Goal: Task Accomplishment & Management: Use online tool/utility

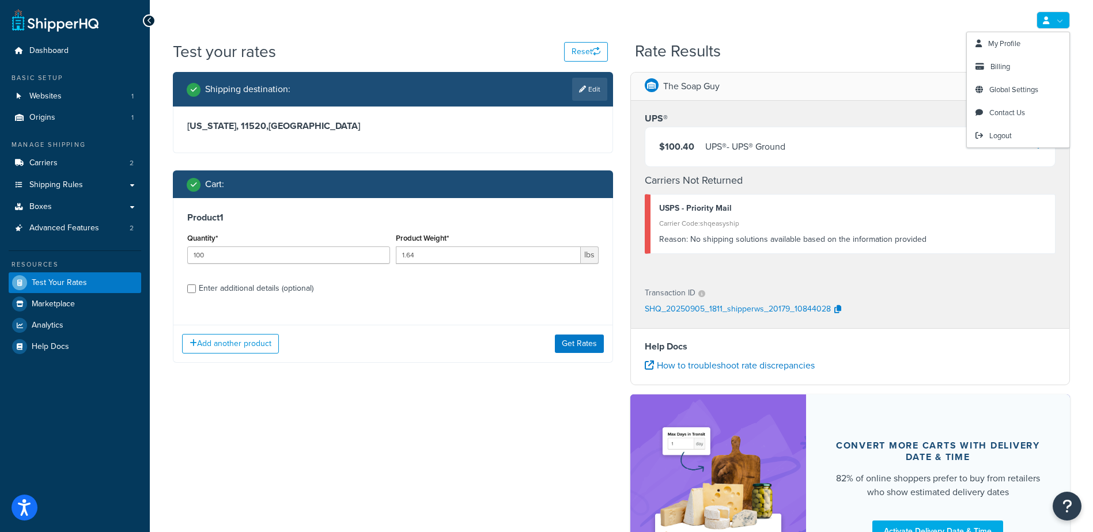
click at [1064, 20] on link at bounding box center [1053, 20] width 33 height 17
click at [430, 413] on div "Shipping destination : Edit New York, 11520 , United States Cart : Product 1 Qu…" at bounding box center [621, 336] width 914 height 528
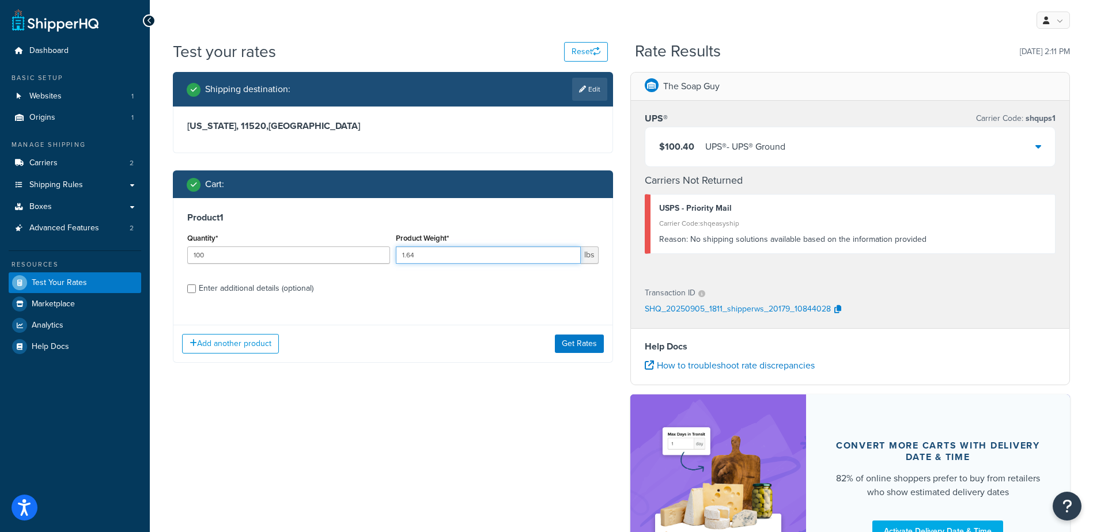
drag, startPoint x: 441, startPoint y: 256, endPoint x: 281, endPoint y: 232, distance: 161.5
click at [279, 233] on div "Quantity* 100 Product Weight* 1.64 lbs" at bounding box center [392, 251] width 417 height 42
type input ".48"
click at [588, 346] on button "Get Rates" at bounding box center [579, 344] width 49 height 18
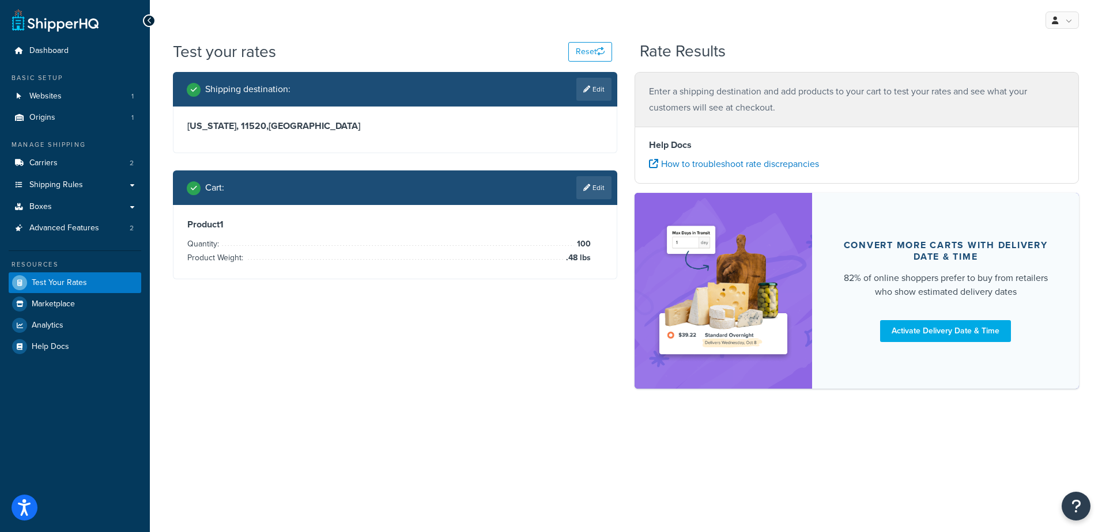
click at [596, 89] on link "Edit" at bounding box center [593, 89] width 35 height 23
select select "NY"
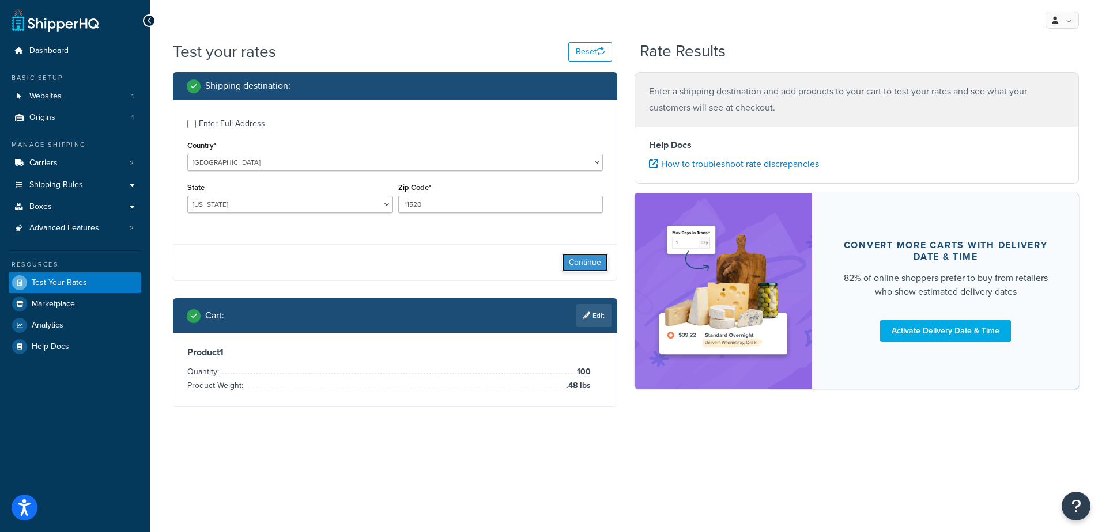
click at [576, 266] on button "Continue" at bounding box center [585, 263] width 46 height 18
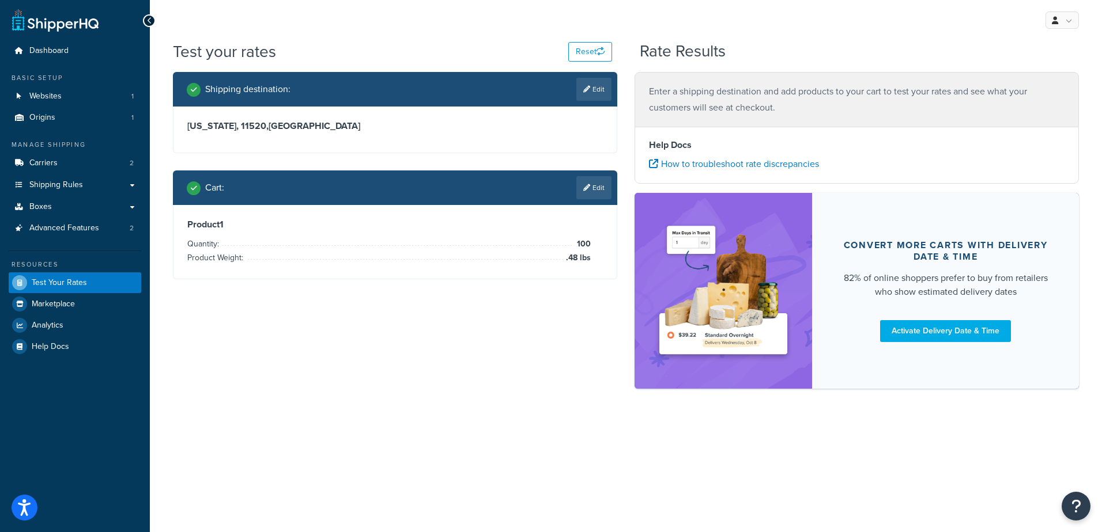
click at [744, 99] on p "Enter a shipping destination and add products to your cart to test your rates a…" at bounding box center [856, 100] width 415 height 32
click at [595, 186] on link "Edit" at bounding box center [593, 187] width 35 height 23
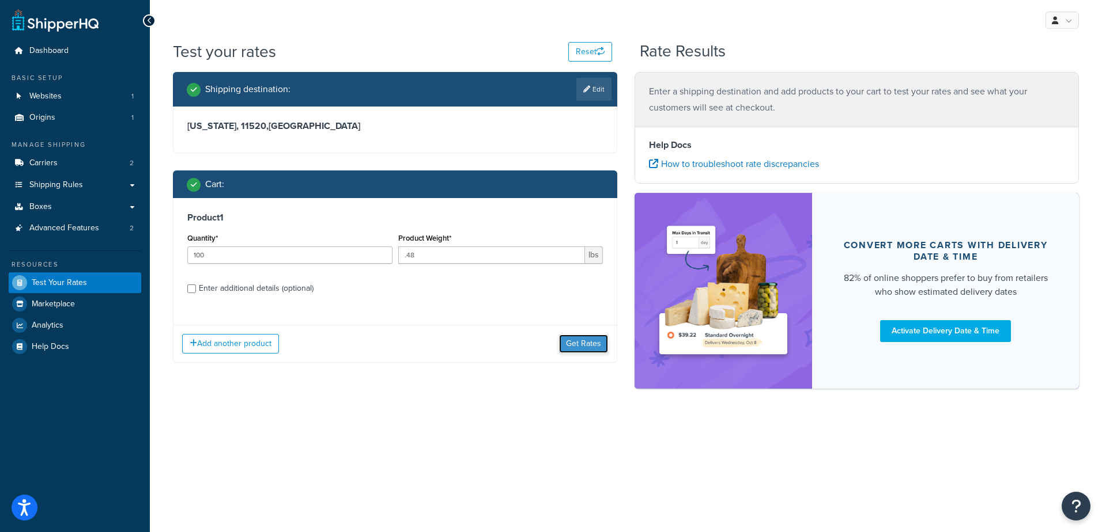
click at [596, 341] on button "Get Rates" at bounding box center [583, 344] width 49 height 18
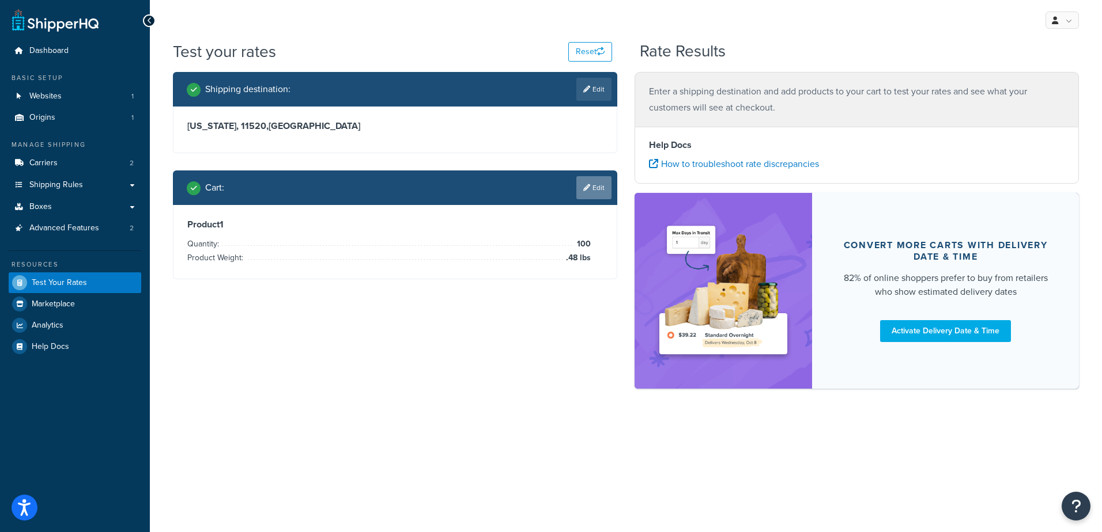
click at [594, 186] on link "Edit" at bounding box center [593, 187] width 35 height 23
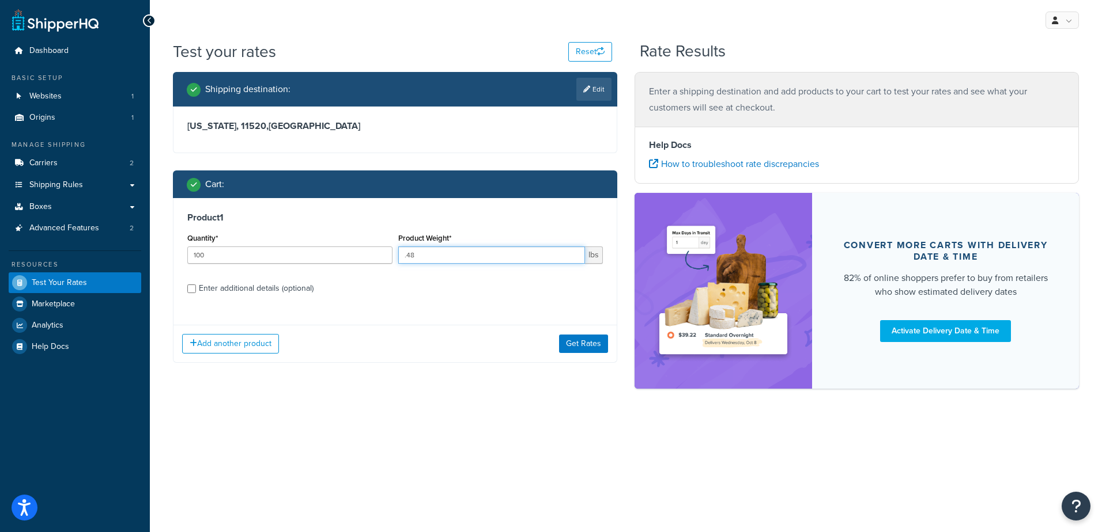
click at [419, 260] on input ".48" at bounding box center [491, 255] width 187 height 17
type input ".47"
click at [437, 293] on label "Enter additional details (optional)" at bounding box center [401, 287] width 404 height 18
click at [196, 293] on input "Enter additional details (optional)" at bounding box center [191, 289] width 9 height 9
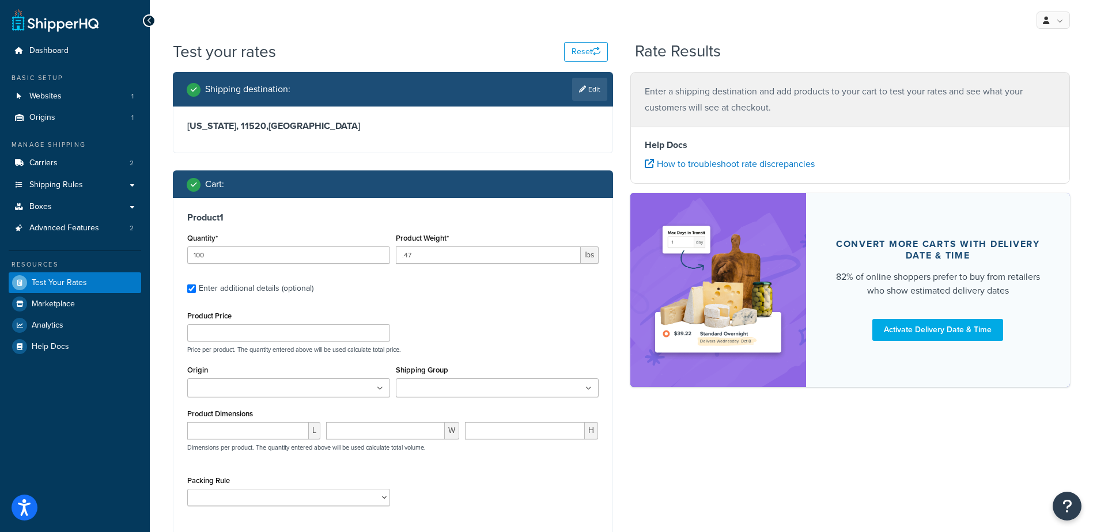
click at [282, 283] on div "Enter additional details (optional)" at bounding box center [256, 289] width 115 height 16
click at [196, 285] on input "Enter additional details (optional)" at bounding box center [191, 289] width 9 height 9
checkbox input "false"
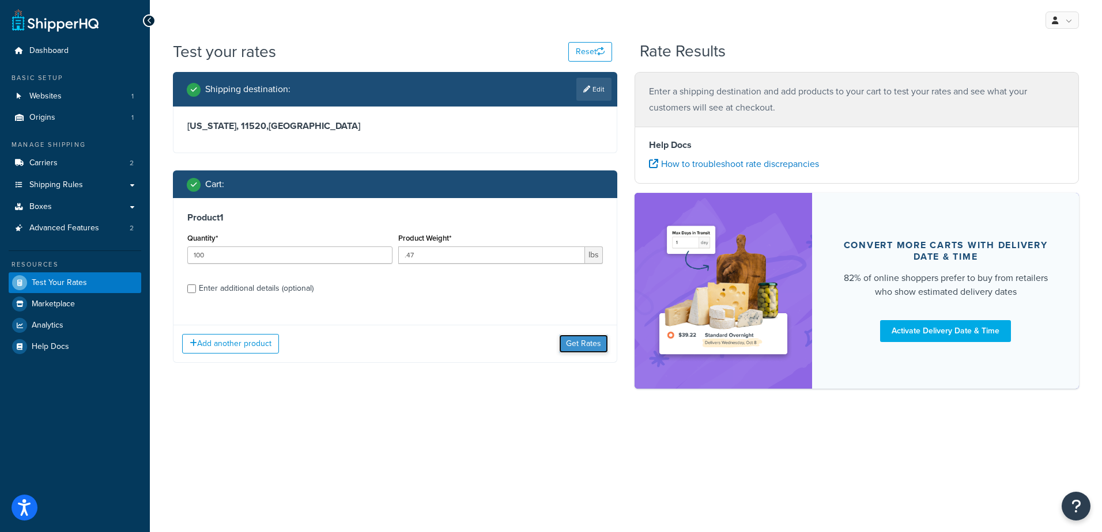
click at [579, 341] on button "Get Rates" at bounding box center [583, 344] width 49 height 18
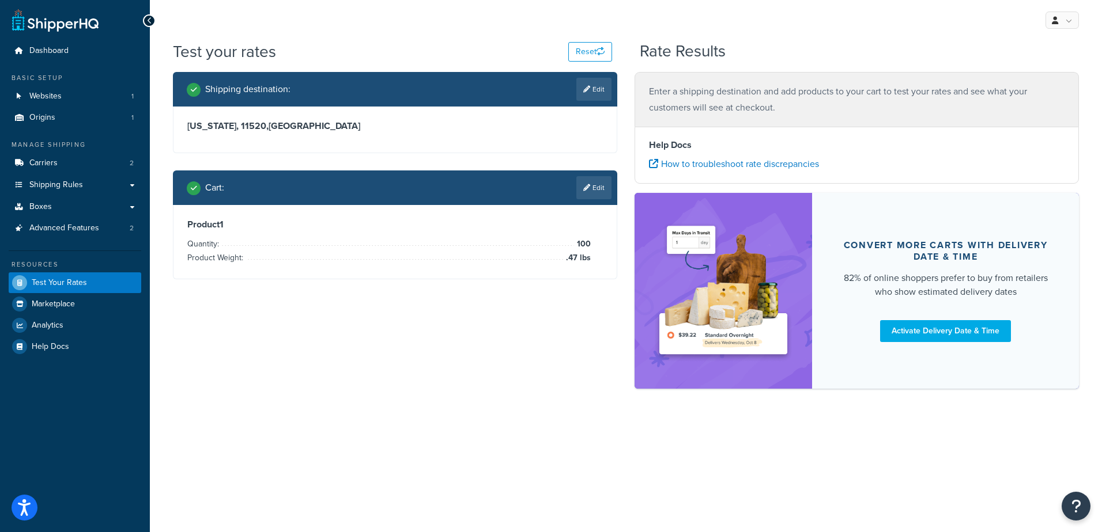
click at [773, 119] on div "Enter a shipping destination and add products to your cart to test your rates a…" at bounding box center [856, 99] width 444 height 55
click at [768, 32] on div "My Profile Billing Global Settings Contact Us Logout" at bounding box center [626, 20] width 952 height 40
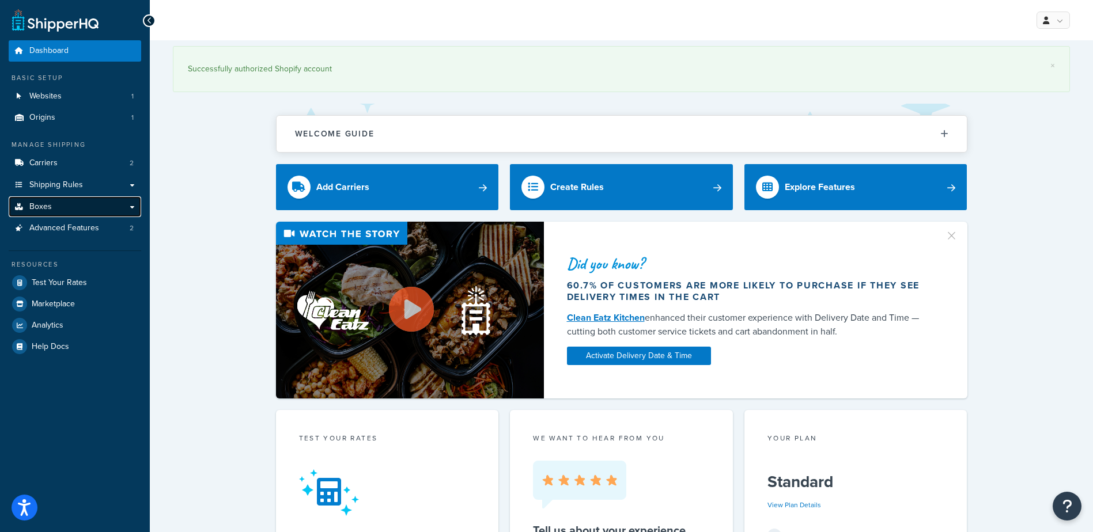
click at [82, 216] on link "Boxes" at bounding box center [75, 206] width 133 height 21
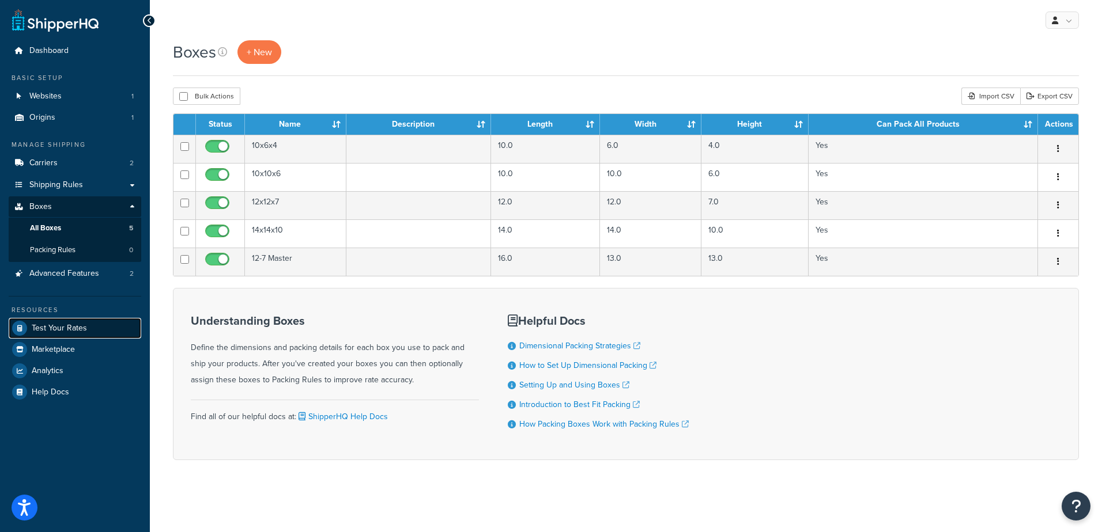
click at [66, 327] on span "Test Your Rates" at bounding box center [59, 329] width 55 height 10
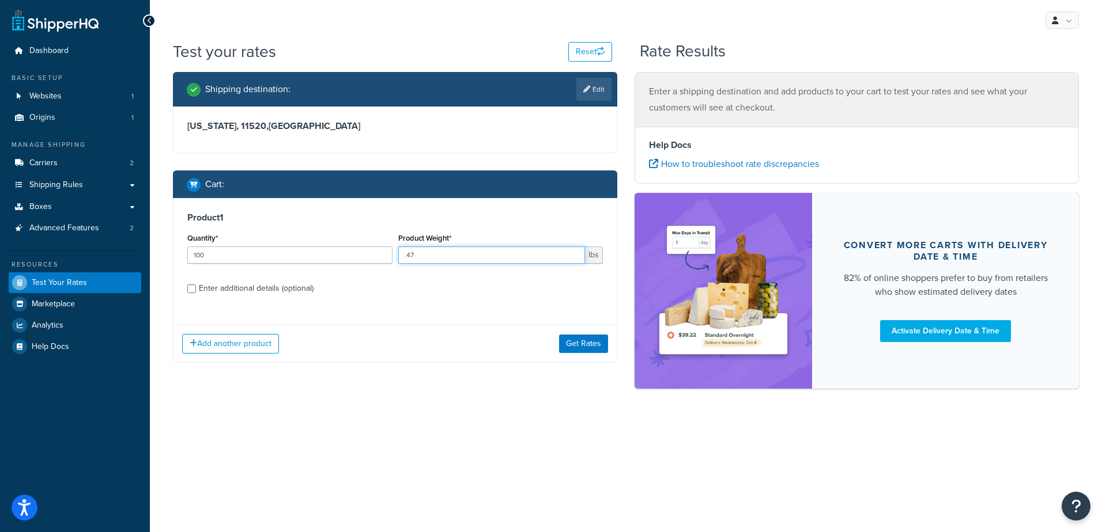
click at [464, 254] on input ".47" at bounding box center [491, 255] width 187 height 17
type input ".48"
click at [577, 339] on button "Get Rates" at bounding box center [583, 344] width 49 height 18
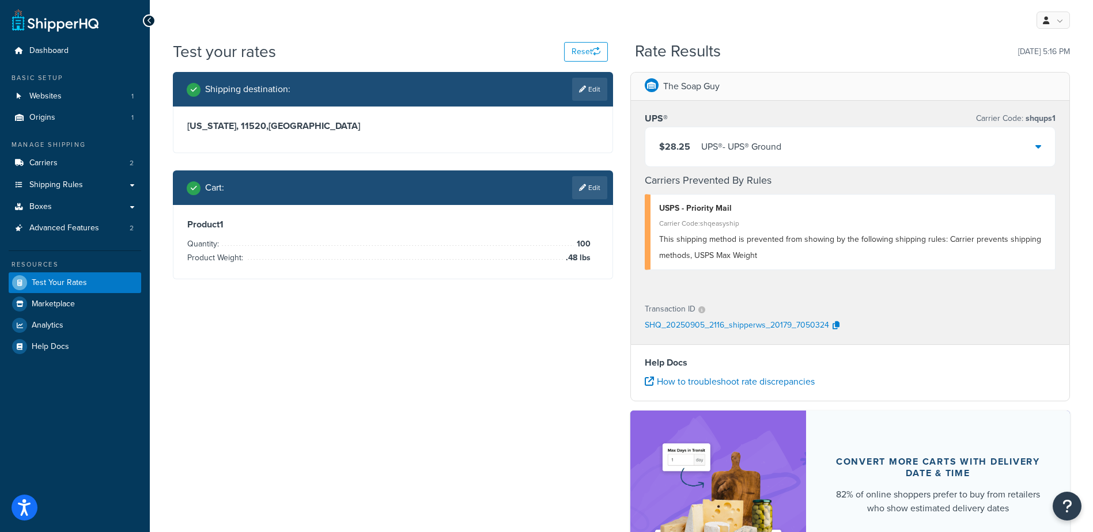
click at [905, 142] on div "$28.25 UPS® - UPS® Ground" at bounding box center [850, 146] width 410 height 39
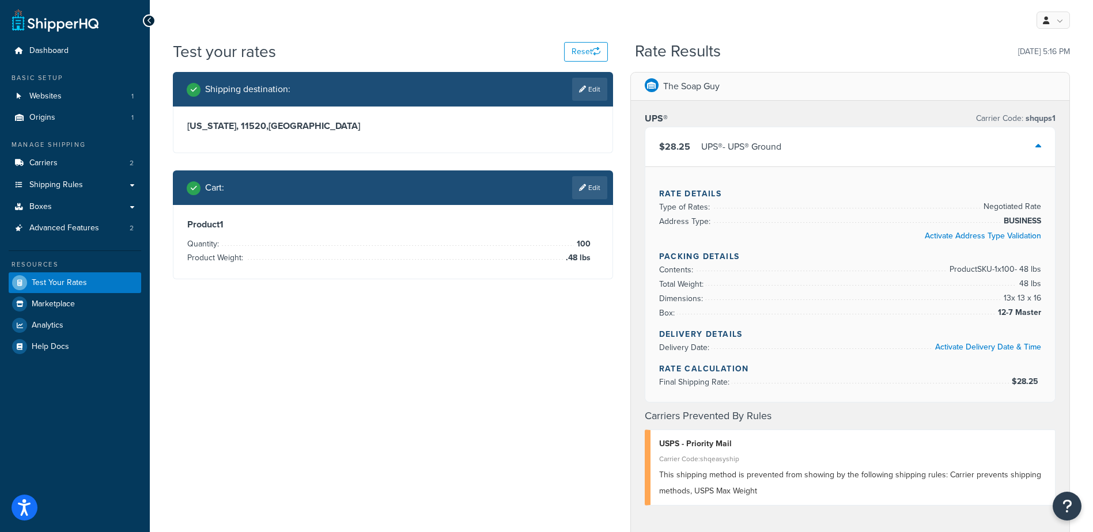
click at [901, 145] on div "$28.25 UPS® - UPS® Ground" at bounding box center [850, 146] width 410 height 39
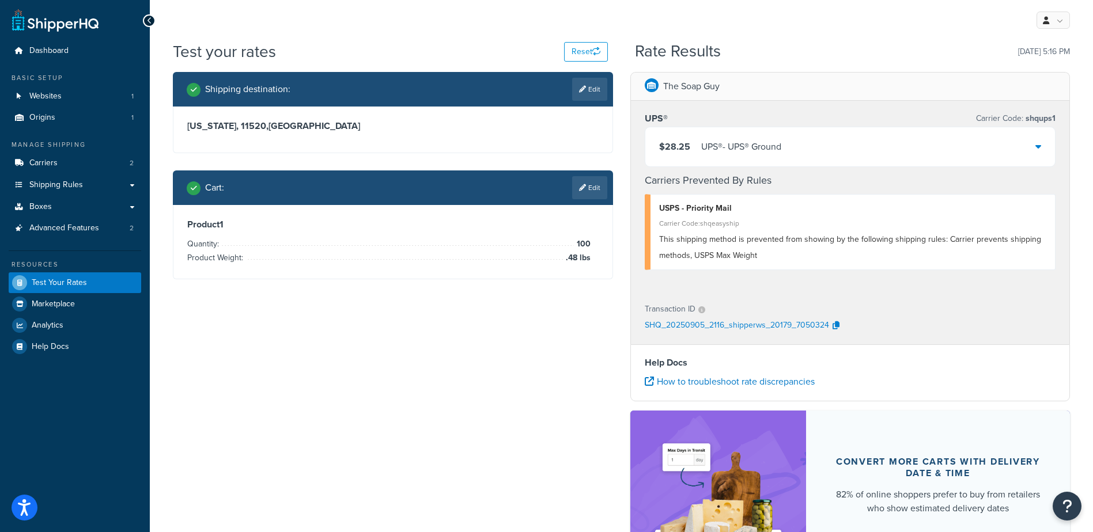
drag, startPoint x: 592, startPoint y: 83, endPoint x: 583, endPoint y: 85, distance: 9.5
click at [592, 82] on link "Edit" at bounding box center [589, 89] width 35 height 23
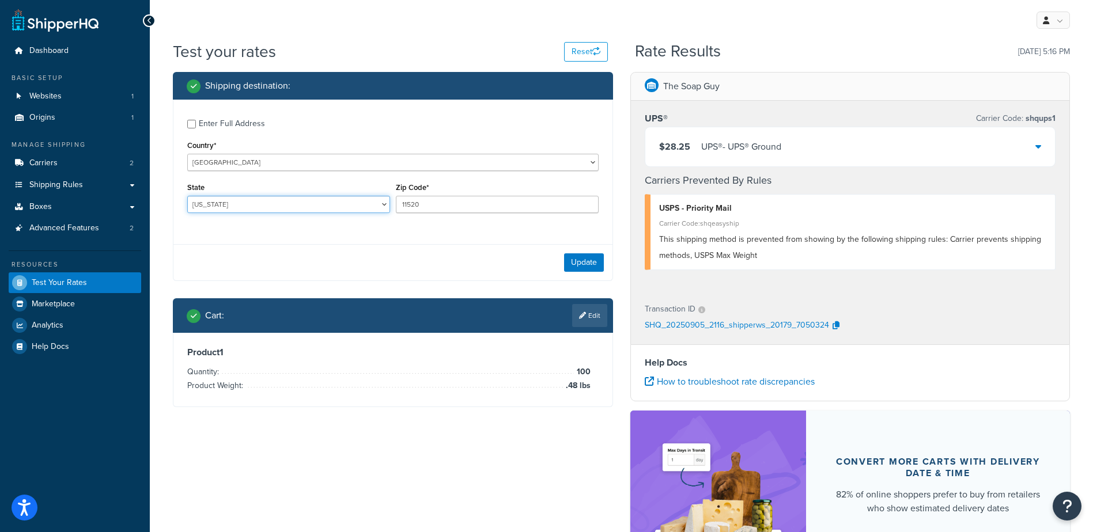
click at [220, 199] on select "[US_STATE] [US_STATE] [US_STATE] [US_STATE] [US_STATE] Armed Forces Americas Ar…" at bounding box center [288, 204] width 203 height 17
select select "NJ"
click at [187, 196] on select "[US_STATE] [US_STATE] [US_STATE] [US_STATE] [US_STATE] Armed Forces Americas Ar…" at bounding box center [288, 204] width 203 height 17
type input "08232"
click at [592, 259] on button "Update" at bounding box center [584, 263] width 40 height 18
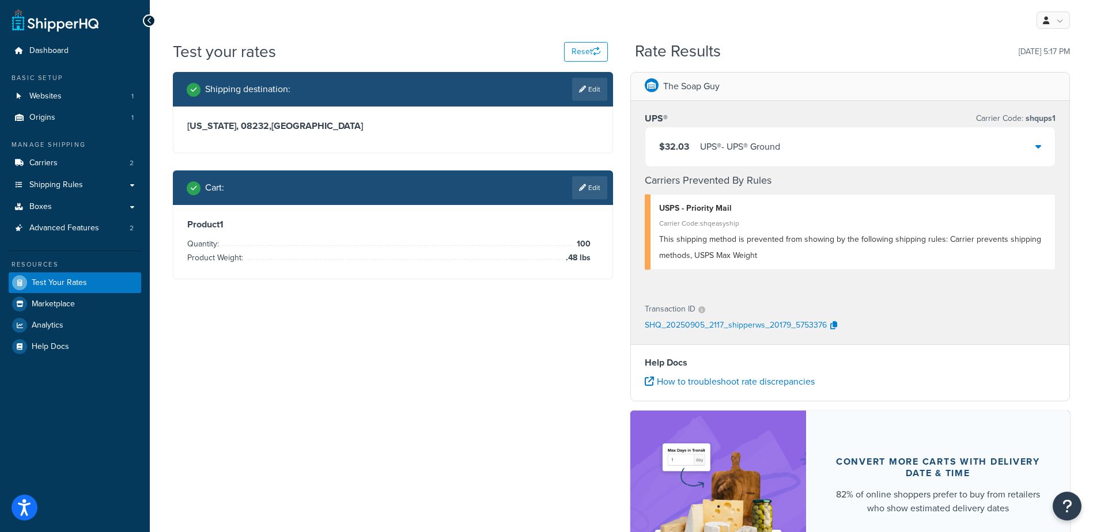
drag, startPoint x: 583, startPoint y: 186, endPoint x: 547, endPoint y: 314, distance: 133.5
click at [583, 187] on icon at bounding box center [582, 187] width 7 height 7
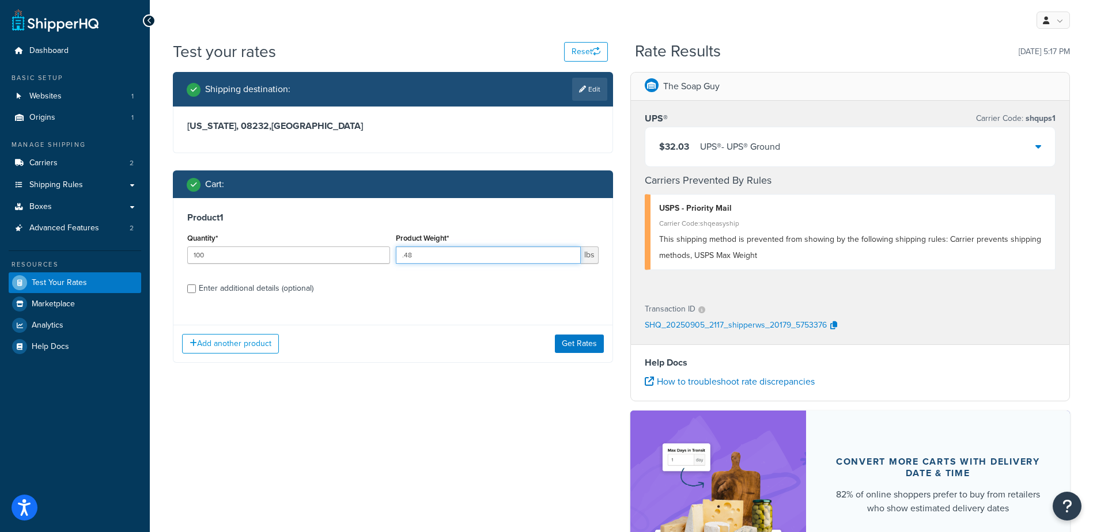
drag, startPoint x: 477, startPoint y: 256, endPoint x: 290, endPoint y: 271, distance: 187.3
click at [244, 240] on div "Quantity* 100 Product Weight* .48 lbs" at bounding box center [392, 251] width 417 height 42
type input "2"
click at [581, 342] on button "Get Rates" at bounding box center [579, 344] width 49 height 18
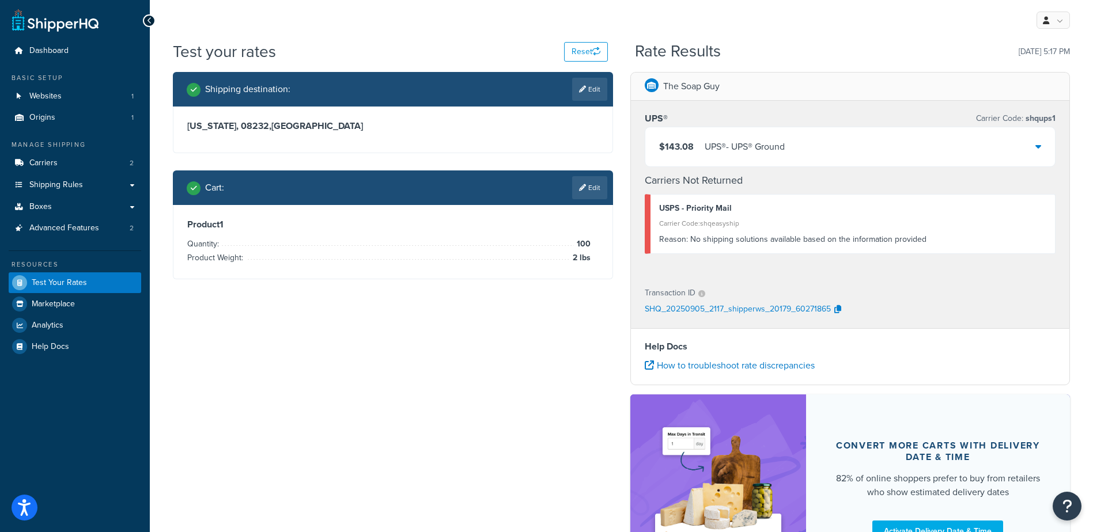
drag, startPoint x: 870, startPoint y: 142, endPoint x: 869, endPoint y: 154, distance: 11.5
click at [870, 143] on div "$143.08 UPS® - UPS® Ground" at bounding box center [850, 146] width 410 height 39
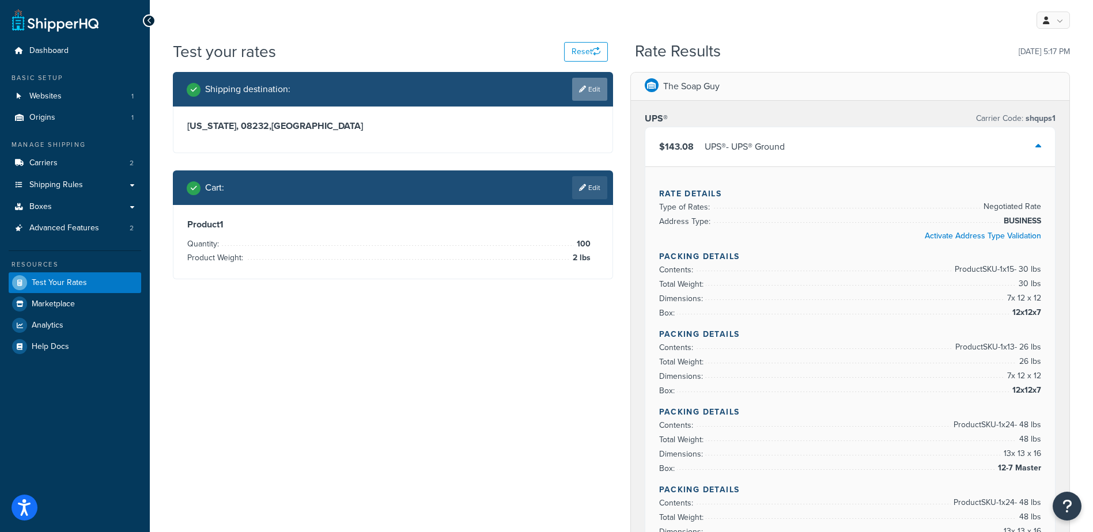
click at [582, 84] on link "Edit" at bounding box center [589, 89] width 35 height 23
select select "NJ"
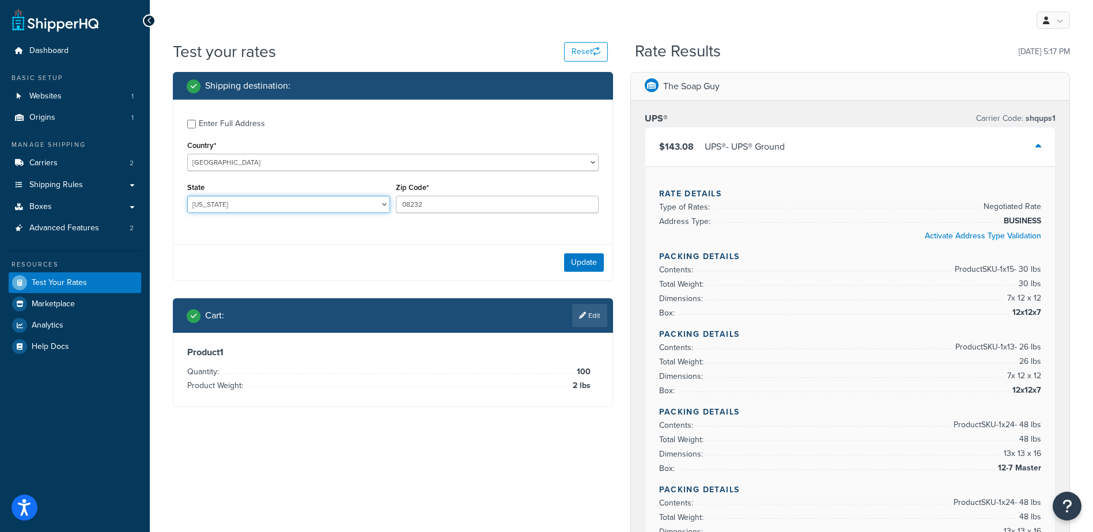
click at [245, 198] on select "[US_STATE] [US_STATE] [US_STATE] [US_STATE] [US_STATE] Armed Forces Americas Ar…" at bounding box center [288, 204] width 203 height 17
click at [187, 196] on select "[US_STATE] [US_STATE] [US_STATE] [US_STATE] [US_STATE] Armed Forces Americas Ar…" at bounding box center [288, 204] width 203 height 17
click at [582, 264] on button "Update" at bounding box center [584, 263] width 40 height 18
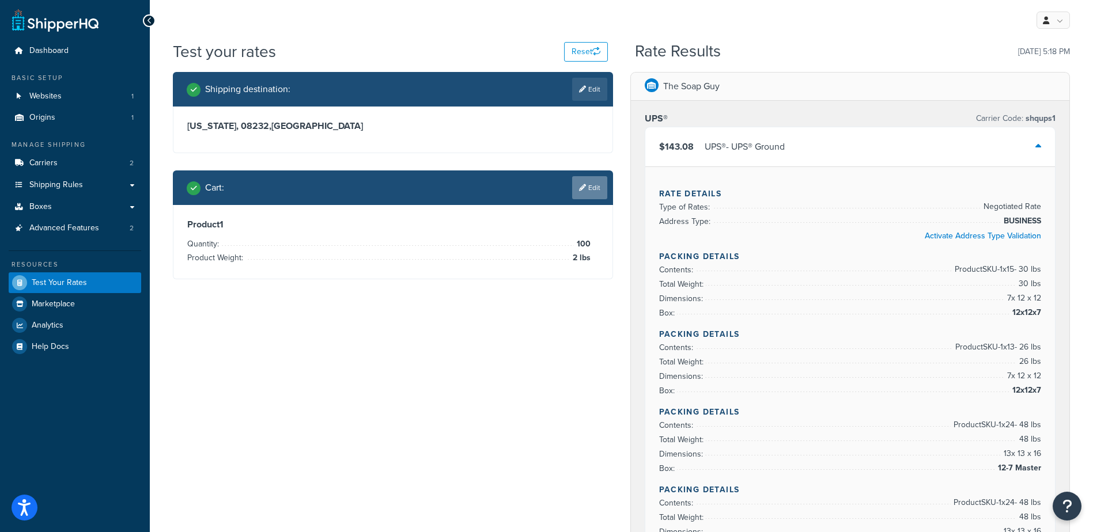
click at [588, 185] on link "Edit" at bounding box center [589, 187] width 35 height 23
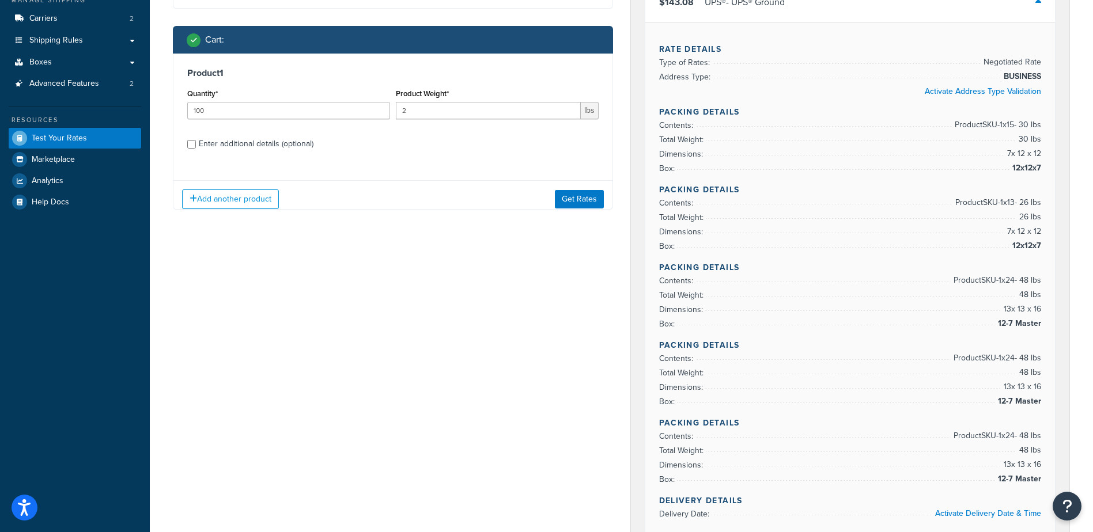
scroll to position [58, 0]
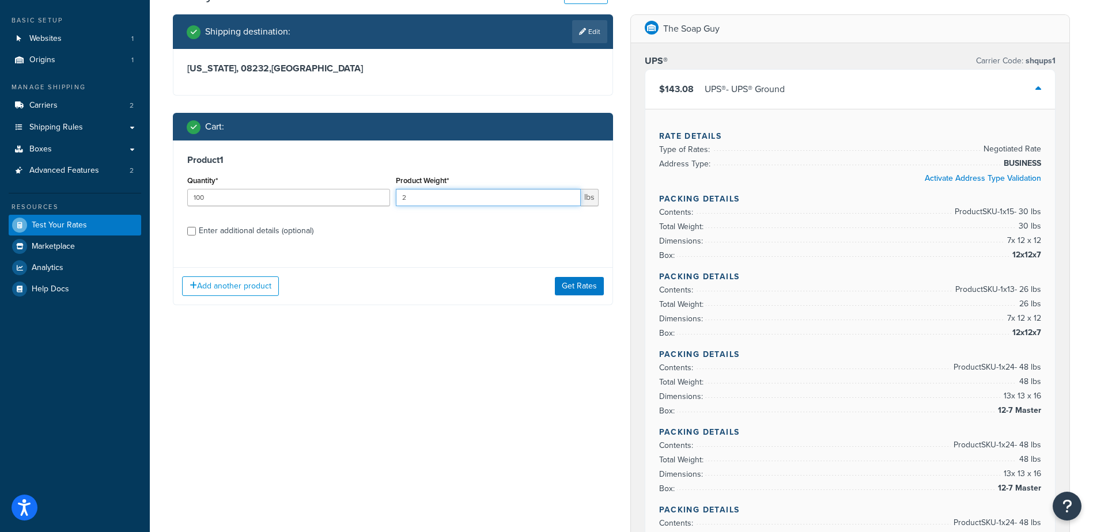
click at [457, 192] on input "2" at bounding box center [488, 197] width 185 height 17
type input "2.67"
click at [564, 288] on button "Get Rates" at bounding box center [579, 286] width 49 height 18
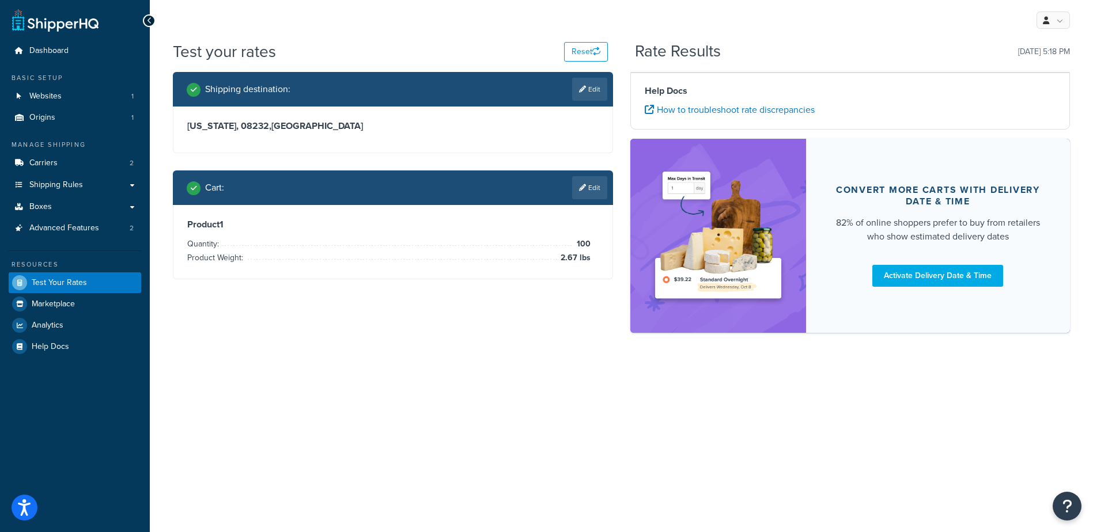
scroll to position [0, 0]
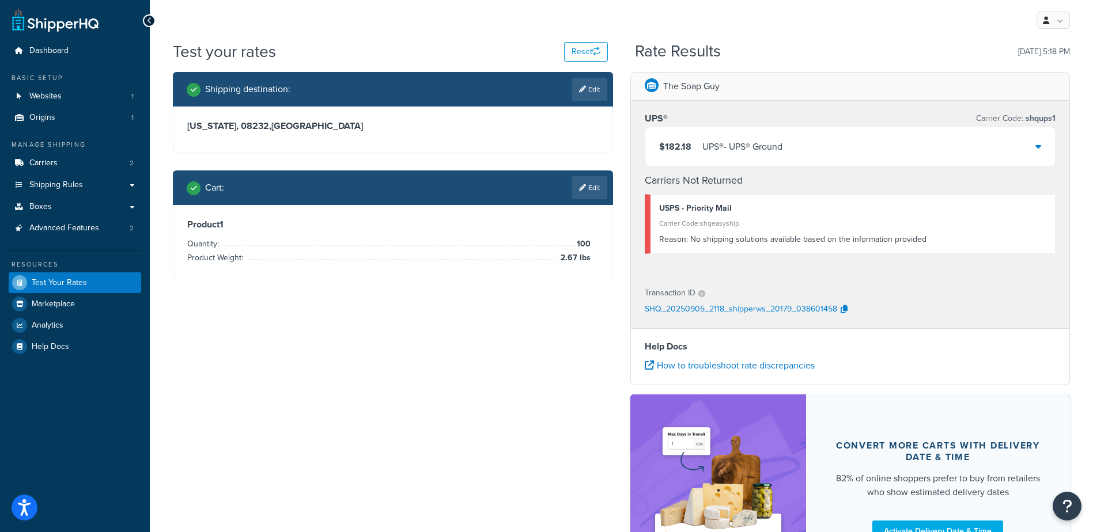
click at [846, 150] on div "$182.18 UPS® - UPS® Ground" at bounding box center [850, 146] width 410 height 39
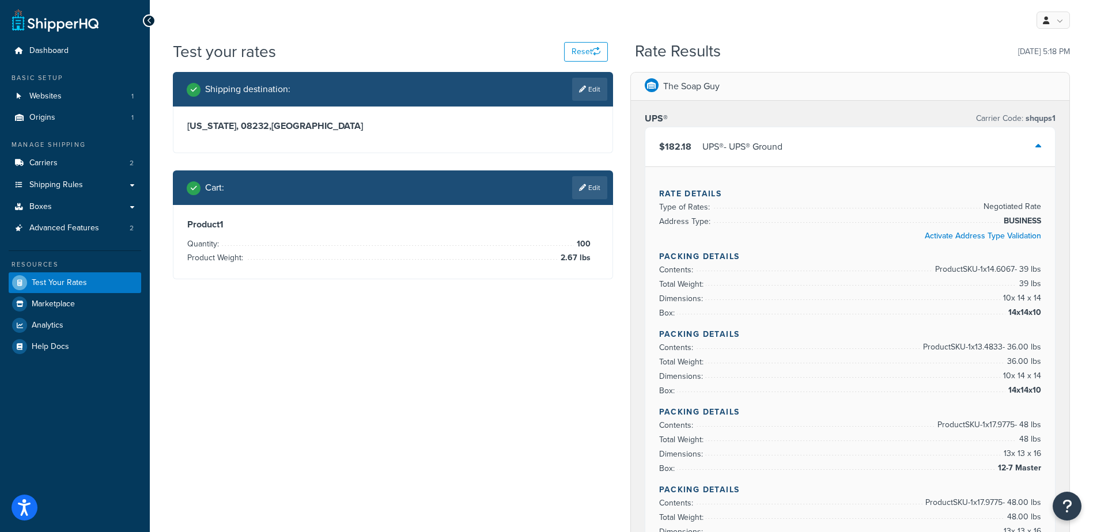
click at [584, 89] on link "Edit" at bounding box center [589, 89] width 35 height 23
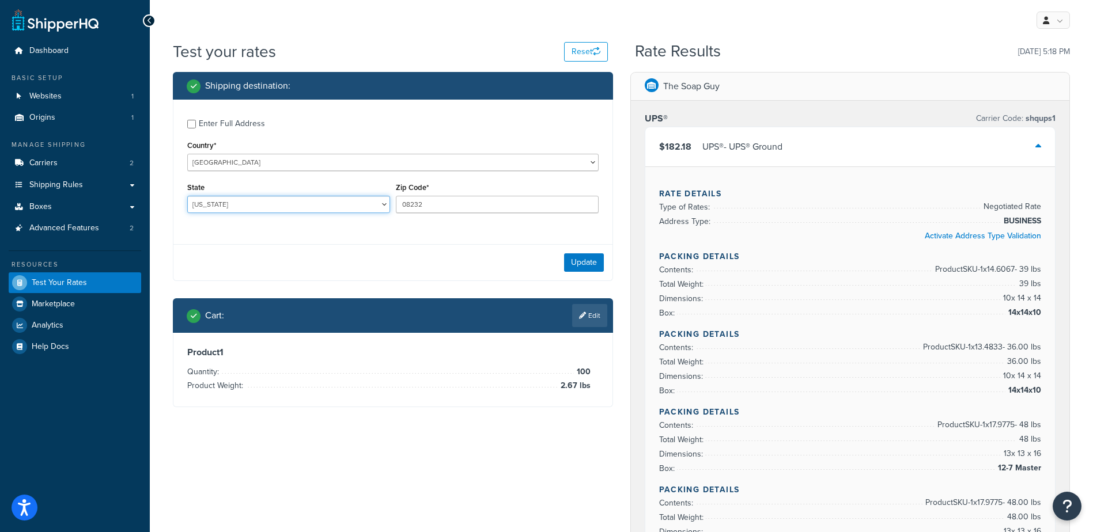
click at [258, 200] on select "[US_STATE] [US_STATE] [US_STATE] [US_STATE] [US_STATE] Armed Forces Americas Ar…" at bounding box center [288, 204] width 203 height 17
select select "AR"
click at [187, 196] on select "[US_STATE] [US_STATE] [US_STATE] [US_STATE] [US_STATE] Armed Forces Americas Ar…" at bounding box center [288, 204] width 203 height 17
type input "72405"
click at [585, 266] on button "Update" at bounding box center [584, 263] width 40 height 18
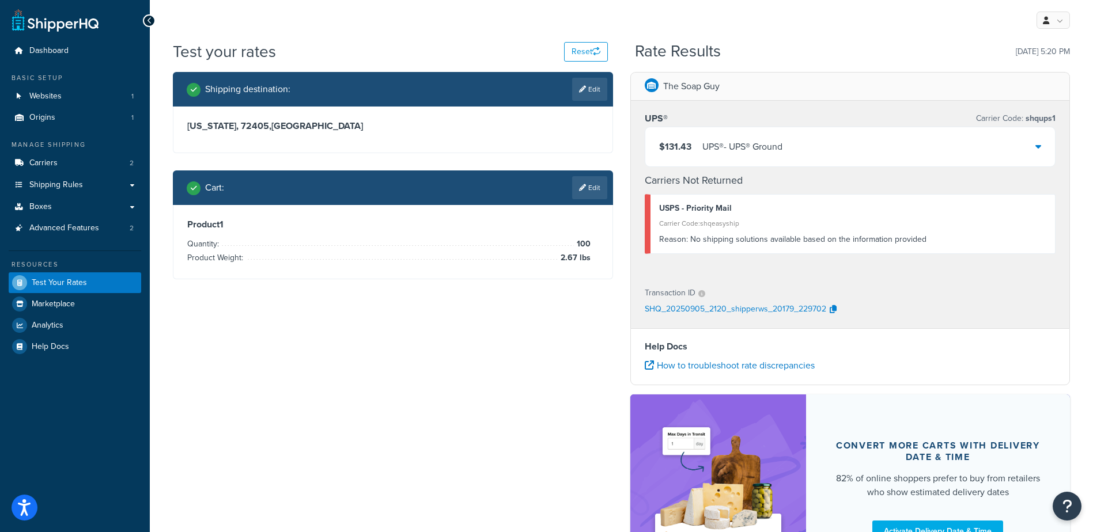
drag, startPoint x: 586, startPoint y: 191, endPoint x: 573, endPoint y: 230, distance: 41.2
click at [587, 191] on link "Edit" at bounding box center [589, 187] width 35 height 23
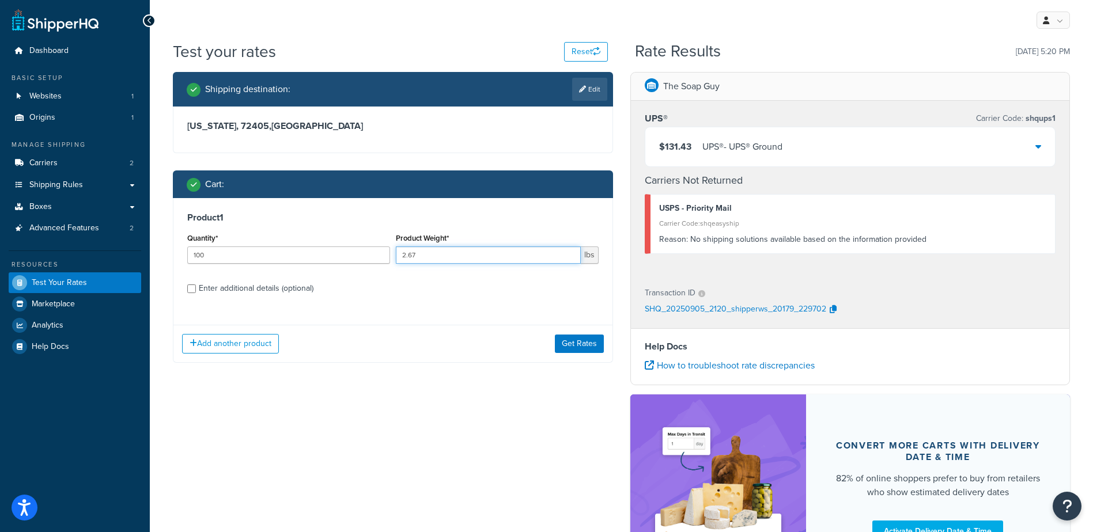
drag, startPoint x: 349, startPoint y: 244, endPoint x: 282, endPoint y: 233, distance: 67.7
click at [284, 234] on div "Quantity* 100 Product Weight* 2.67 lbs" at bounding box center [392, 251] width 417 height 42
type input ".6"
click at [585, 337] on button "Get Rates" at bounding box center [579, 344] width 49 height 18
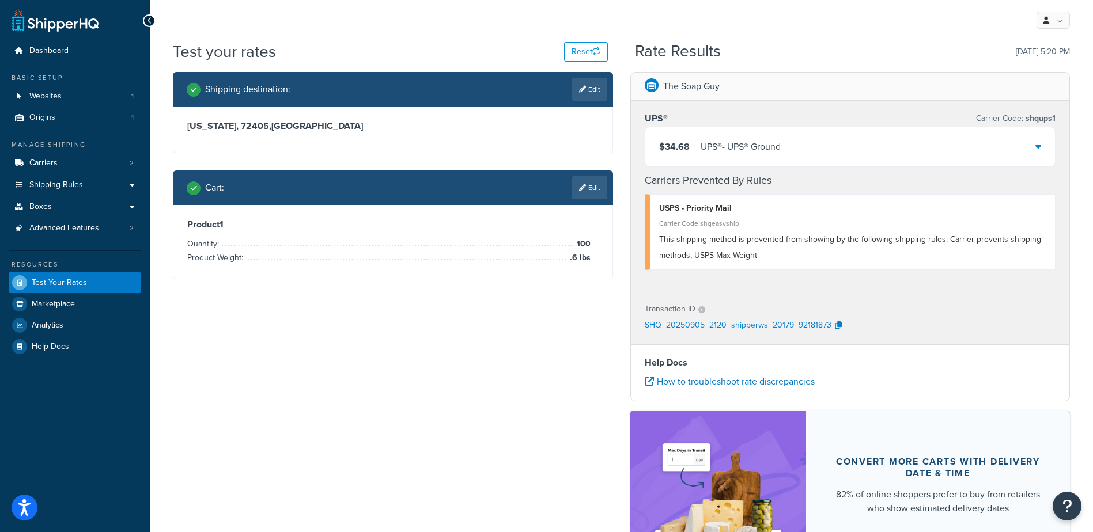
click at [890, 146] on div "$34.68 UPS® - UPS® Ground" at bounding box center [850, 146] width 410 height 39
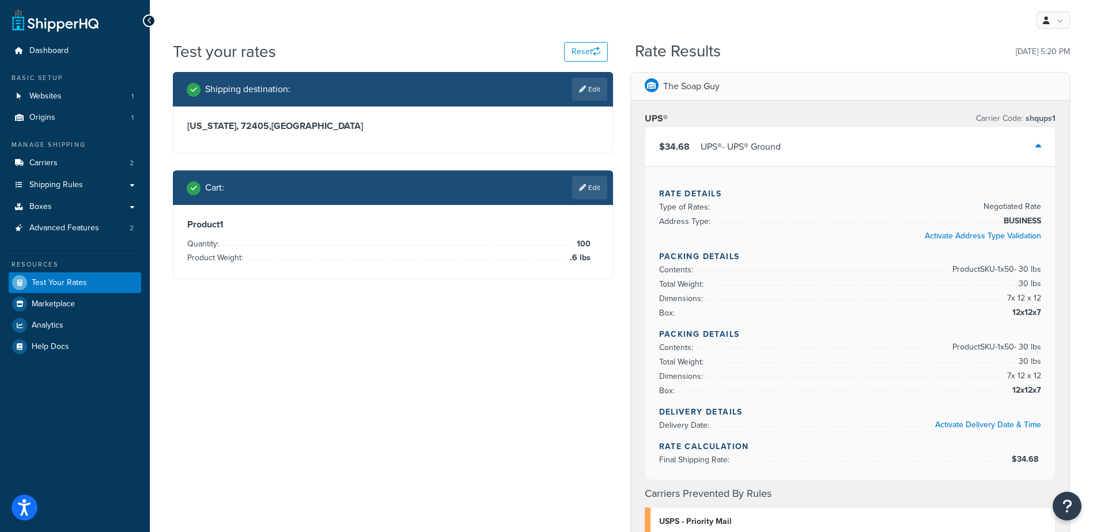
click at [890, 147] on div "$34.68 UPS® - UPS® Ground" at bounding box center [850, 146] width 410 height 39
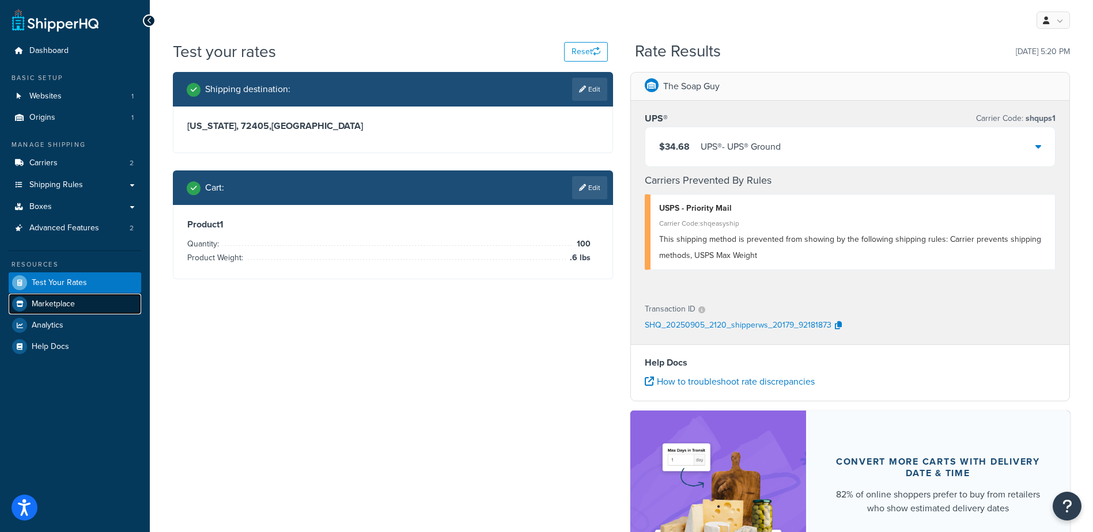
click at [87, 301] on link "Marketplace" at bounding box center [75, 304] width 133 height 21
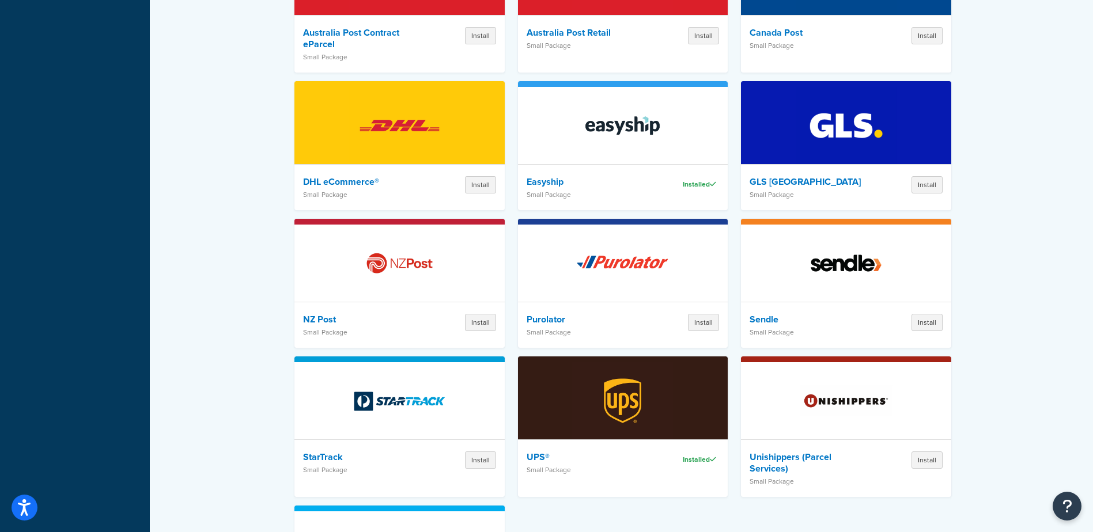
scroll to position [1095, 0]
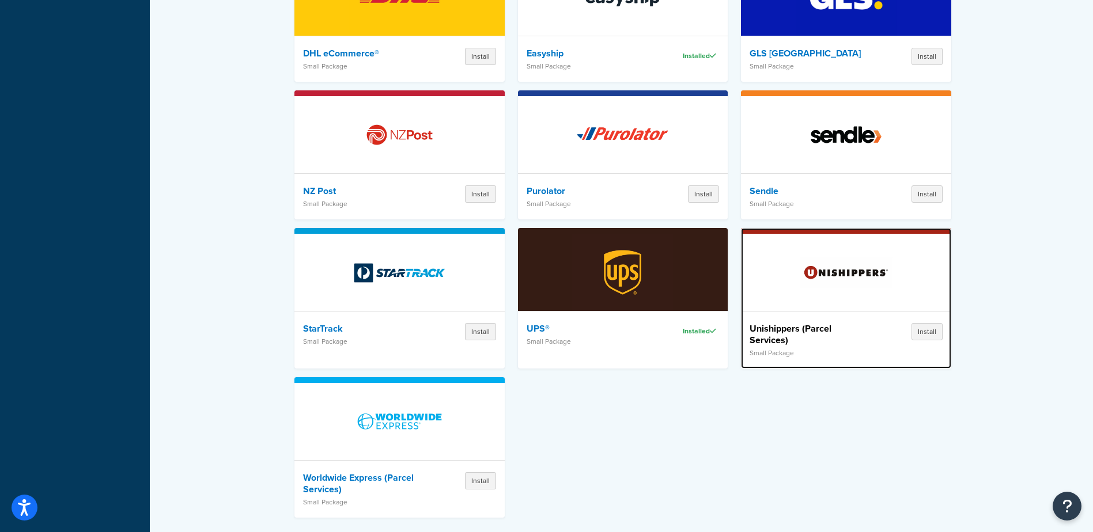
click at [766, 323] on h4 "Unishippers (Parcel Services)" at bounding box center [809, 334] width 119 height 23
